Goal: Transaction & Acquisition: Book appointment/travel/reservation

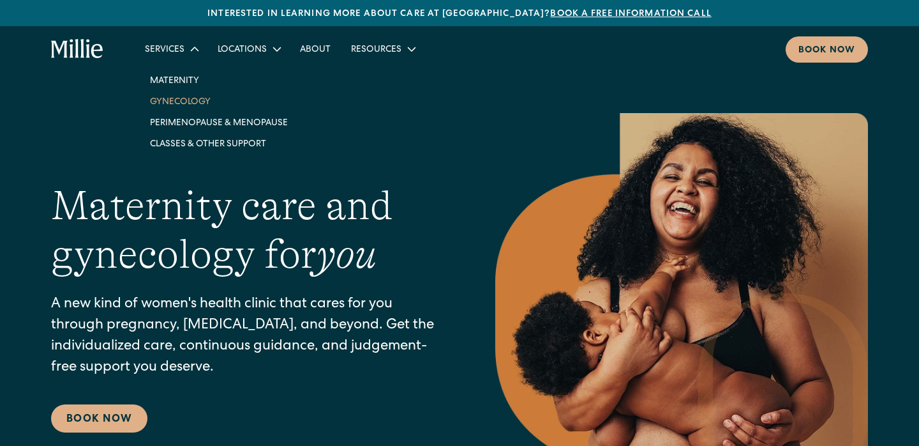
click at [173, 99] on link "Gynecology" at bounding box center [219, 101] width 158 height 21
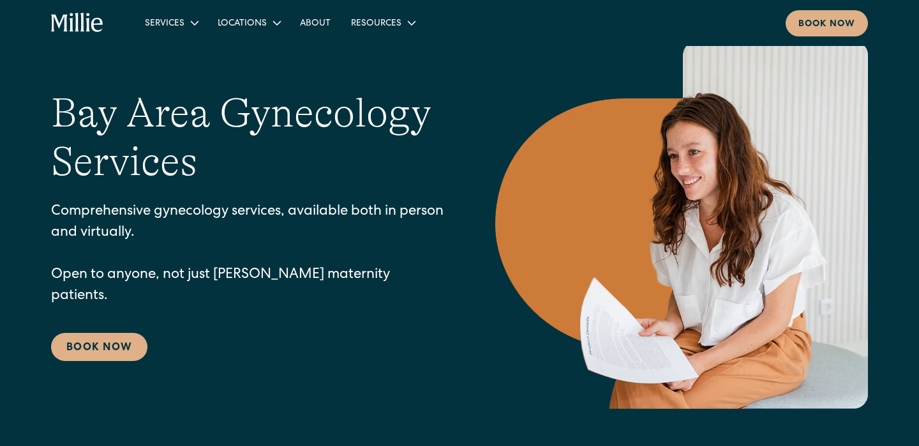
scroll to position [50, 0]
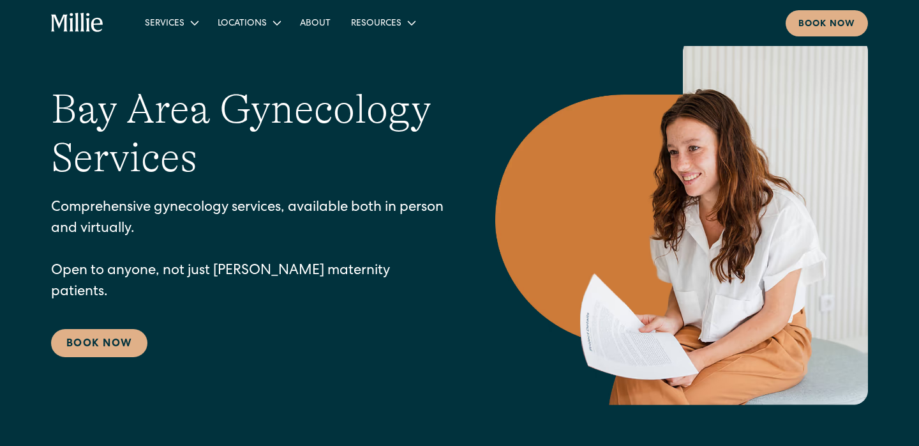
click at [130, 297] on div "Bay Area Gynecology Services Comprehensive gynecology services, available both …" at bounding box center [247, 221] width 393 height 273
click at [117, 329] on link "Book Now" at bounding box center [99, 343] width 96 height 28
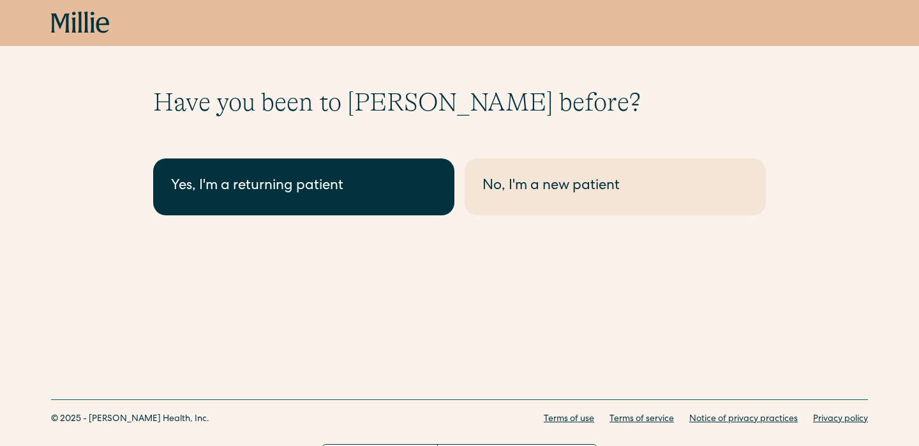
click at [337, 197] on div "Yes, I'm a returning patient" at bounding box center [304, 186] width 266 height 21
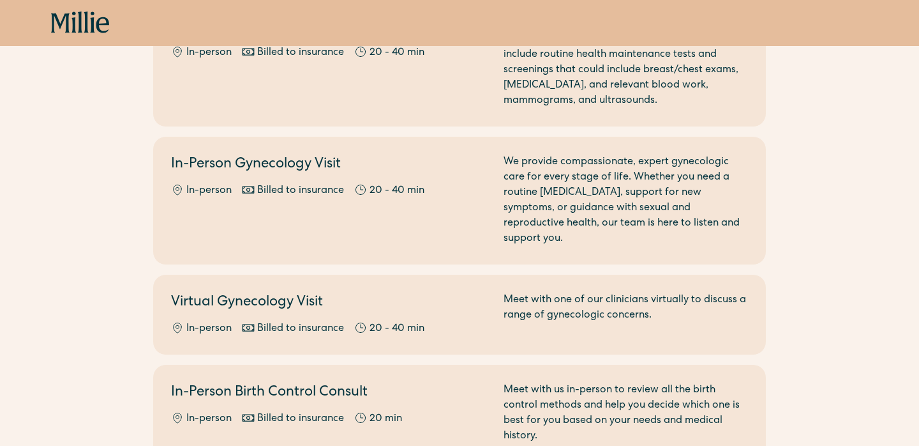
scroll to position [179, 0]
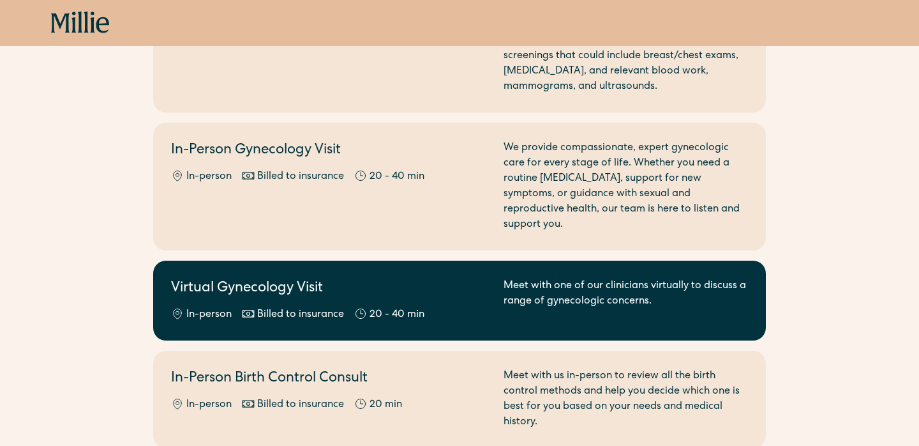
click at [259, 260] on link "Virtual Gynecology Visit In-person Billed to insurance 20 - 40 min Meet with on…" at bounding box center [459, 300] width 613 height 80
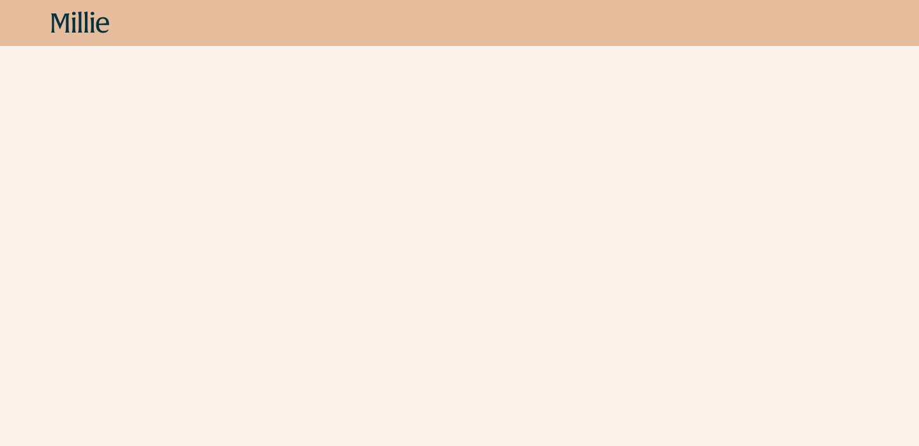
scroll to position [522, 0]
click at [61, 308] on div "Schedule your appointment We offer compassionate, expert care for a wide range …" at bounding box center [459, 16] width 919 height 902
